Goal: Information Seeking & Learning: Understand process/instructions

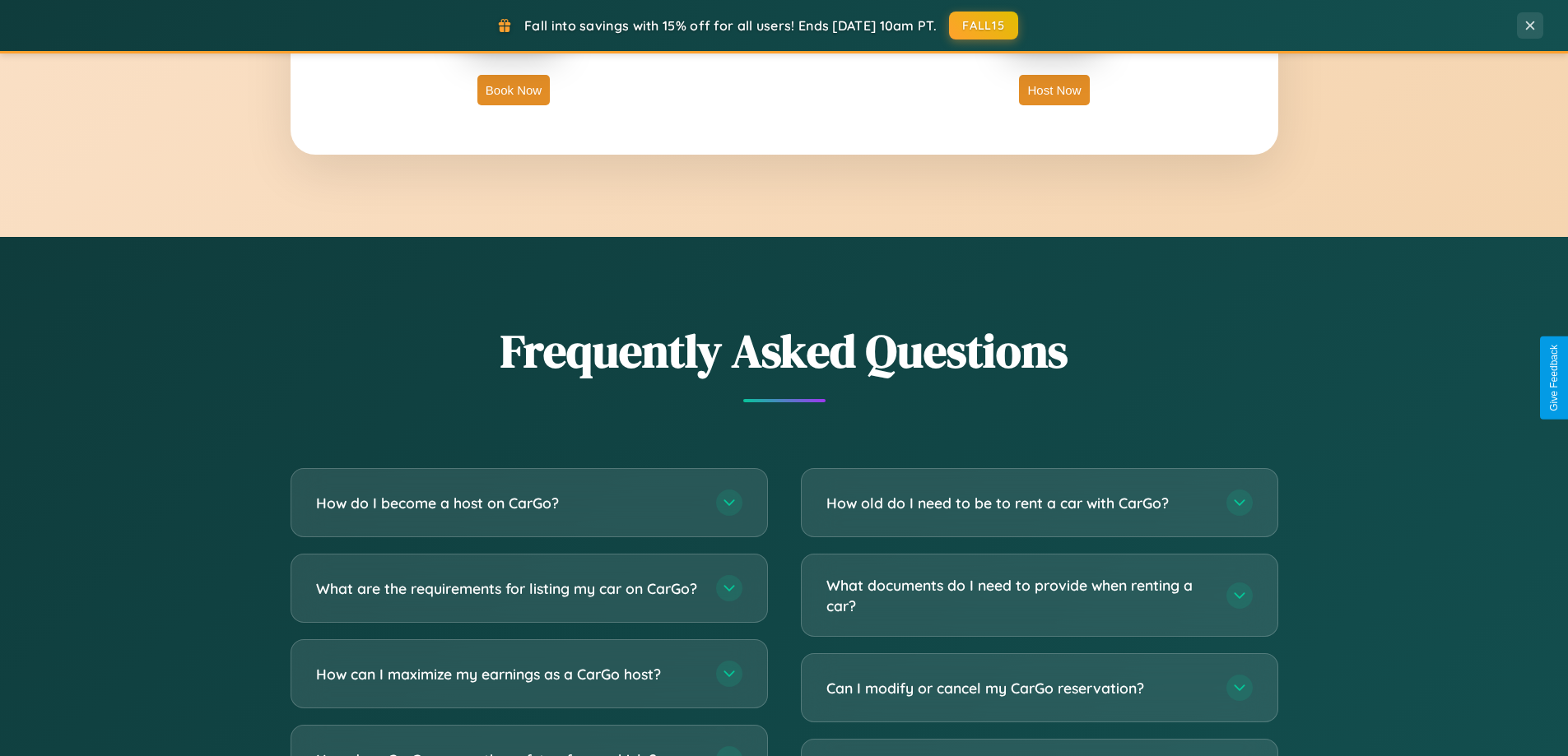
scroll to position [3166, 0]
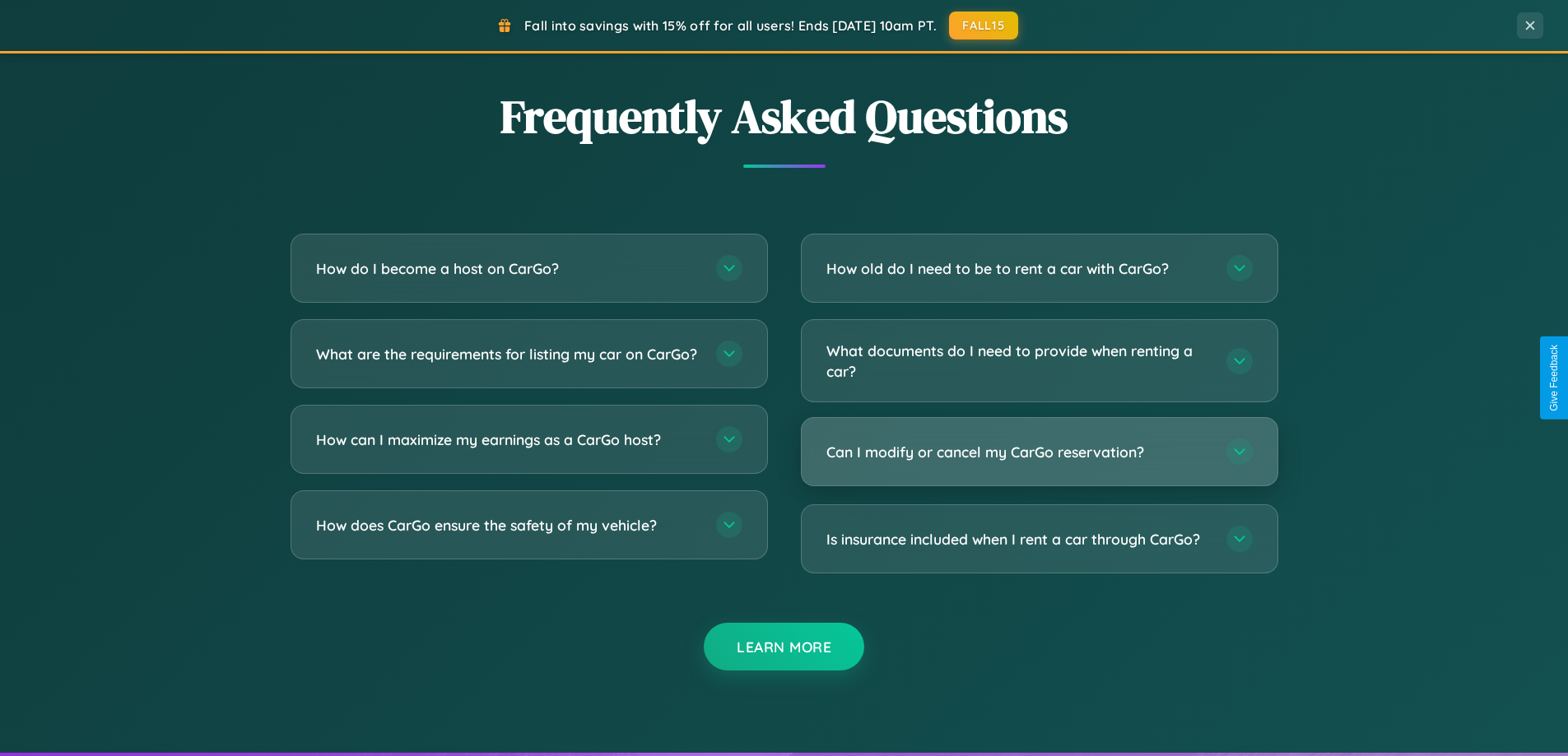
click at [1039, 452] on h3 "Can I modify or cancel my CarGo reservation?" at bounding box center [1018, 452] width 384 height 21
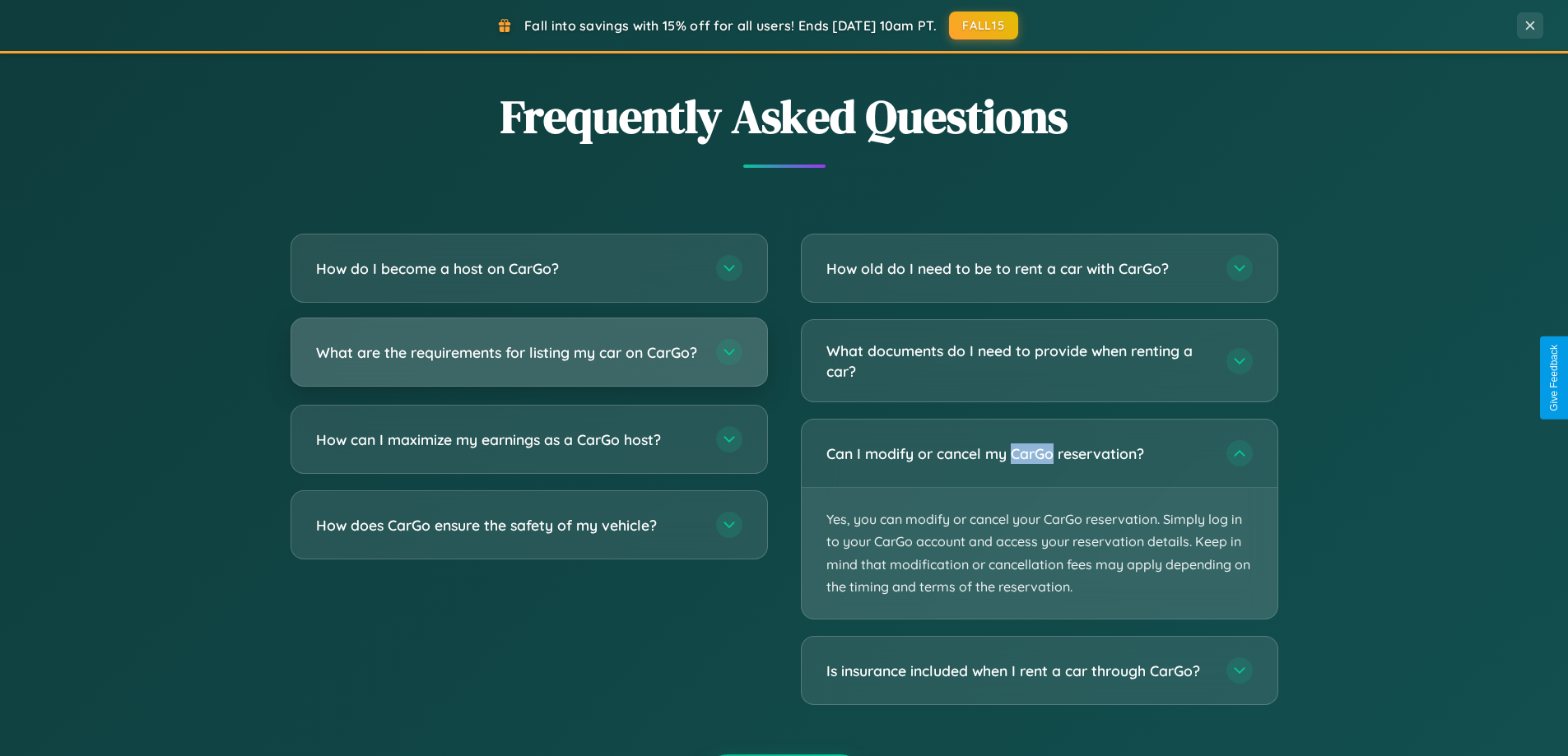
click at [529, 360] on h3 "What are the requirements for listing my car on CarGo?" at bounding box center [508, 353] width 384 height 21
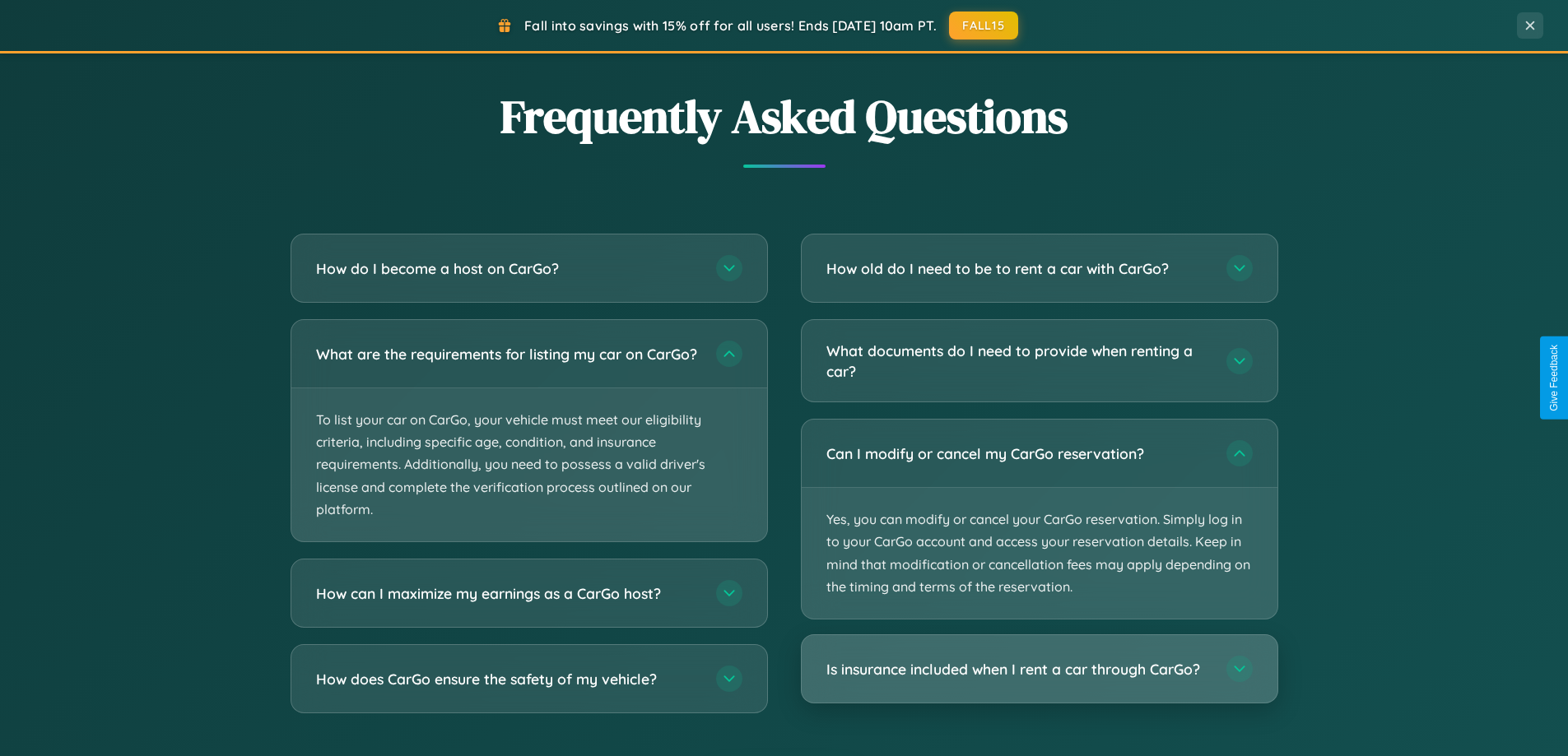
click at [1039, 670] on h3 "Is insurance included when I rent a car through CarGo?" at bounding box center [1018, 669] width 384 height 21
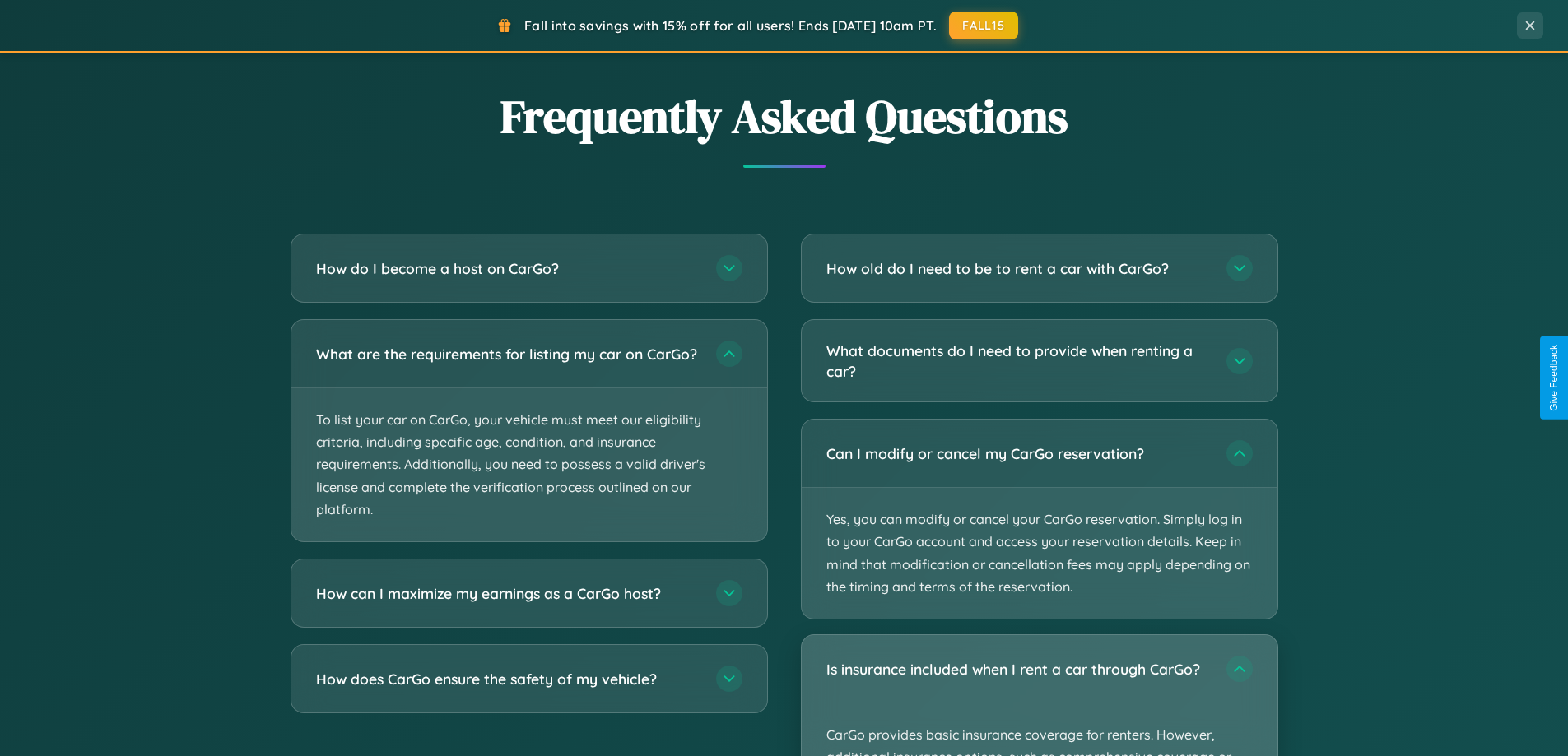
click at [1039, 695] on div "Is insurance included when I rent a car through CarGo?" at bounding box center [1039, 668] width 476 height 68
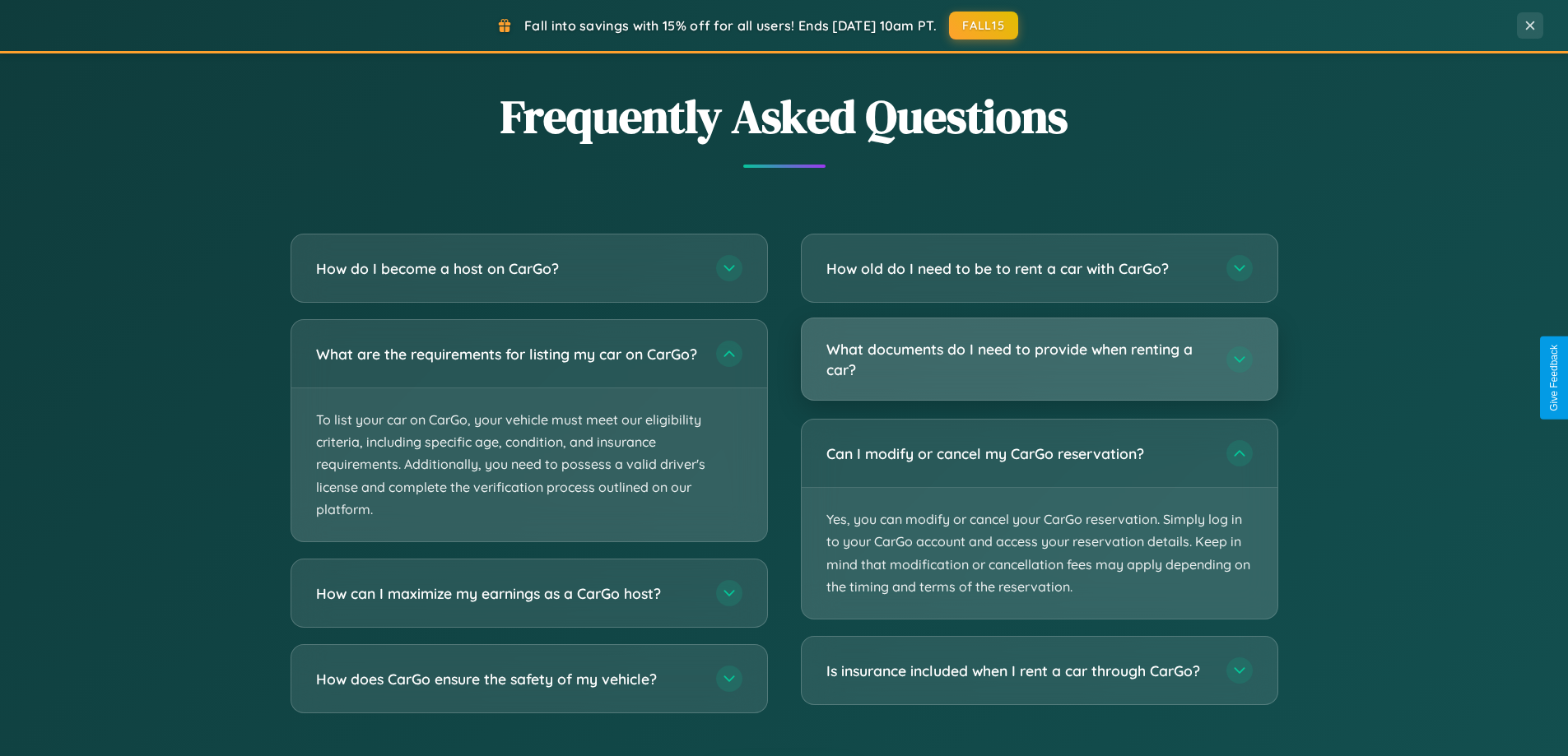
click at [1039, 359] on h3 "What documents do I need to provide when renting a car?" at bounding box center [1018, 359] width 384 height 40
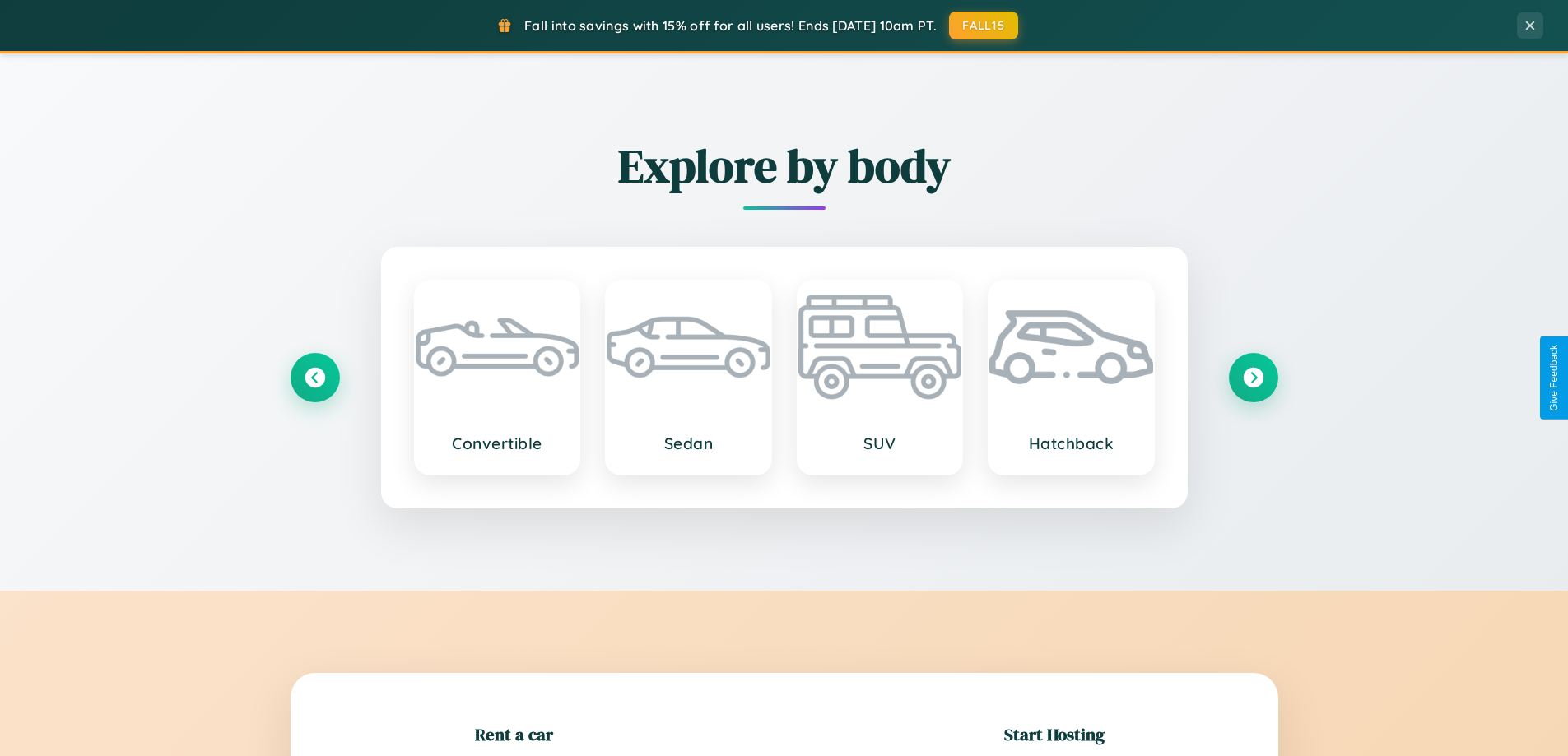
scroll to position [355, 0]
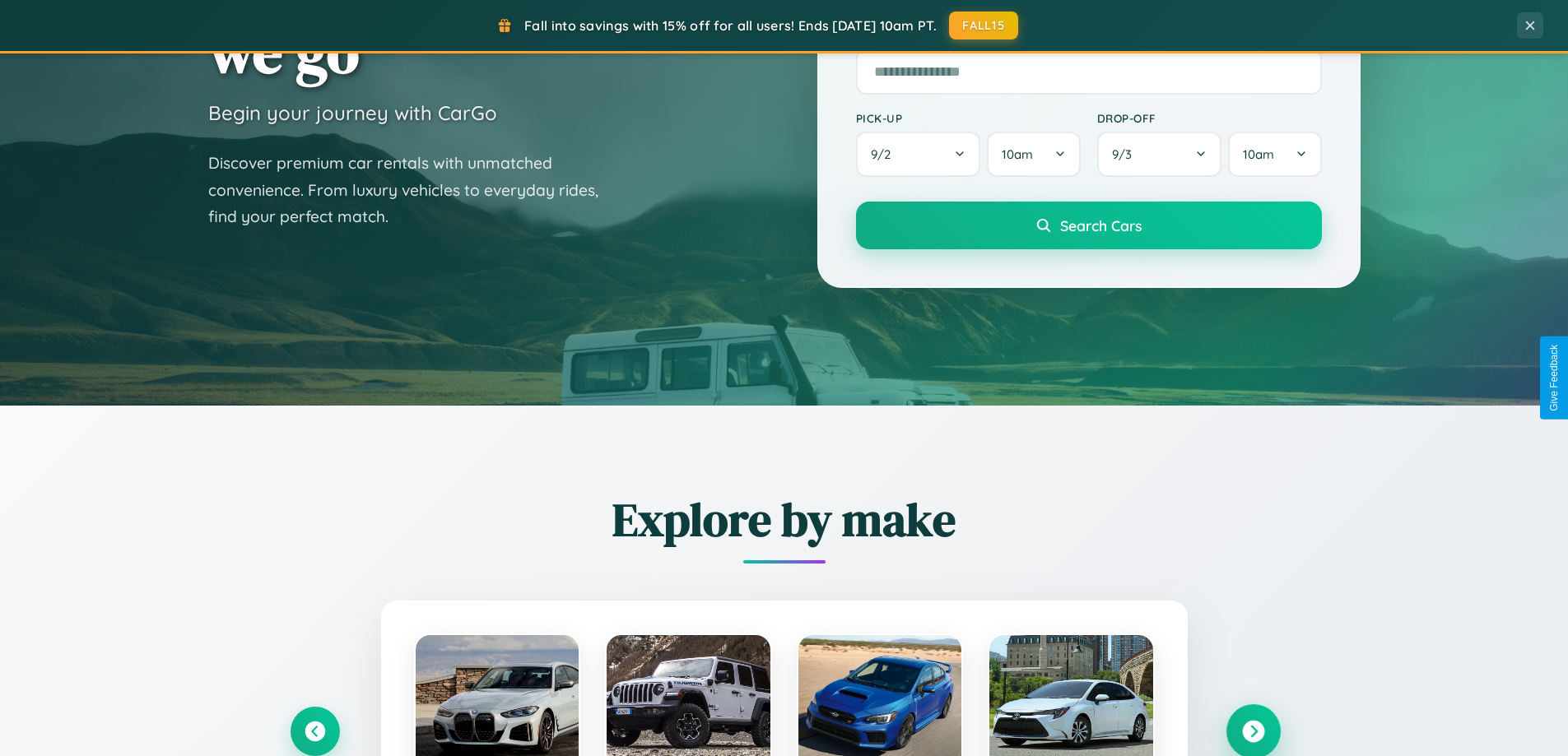
click at [1253, 732] on icon at bounding box center [1254, 732] width 23 height 23
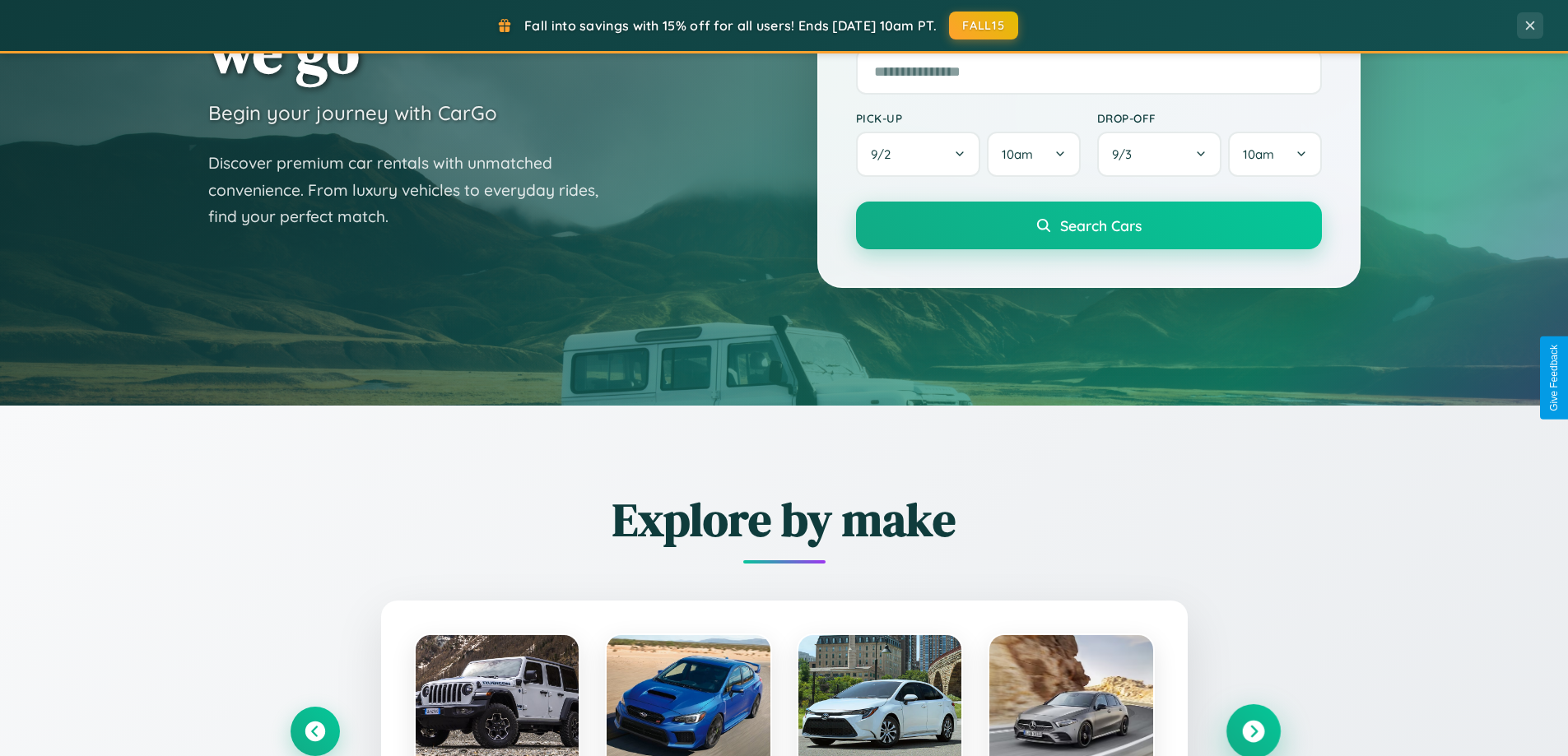
click at [1253, 730] on icon at bounding box center [1254, 732] width 23 height 23
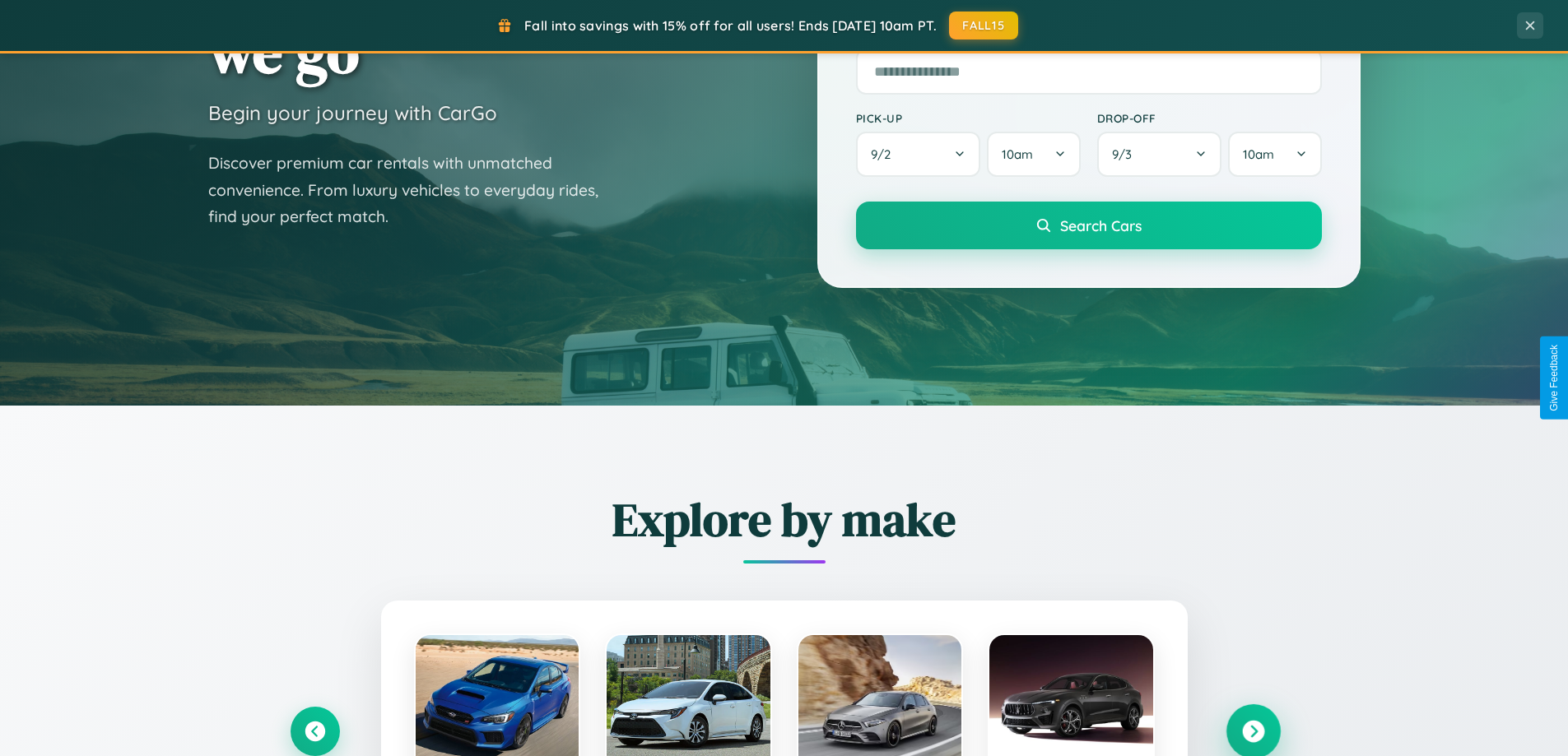
scroll to position [1132, 0]
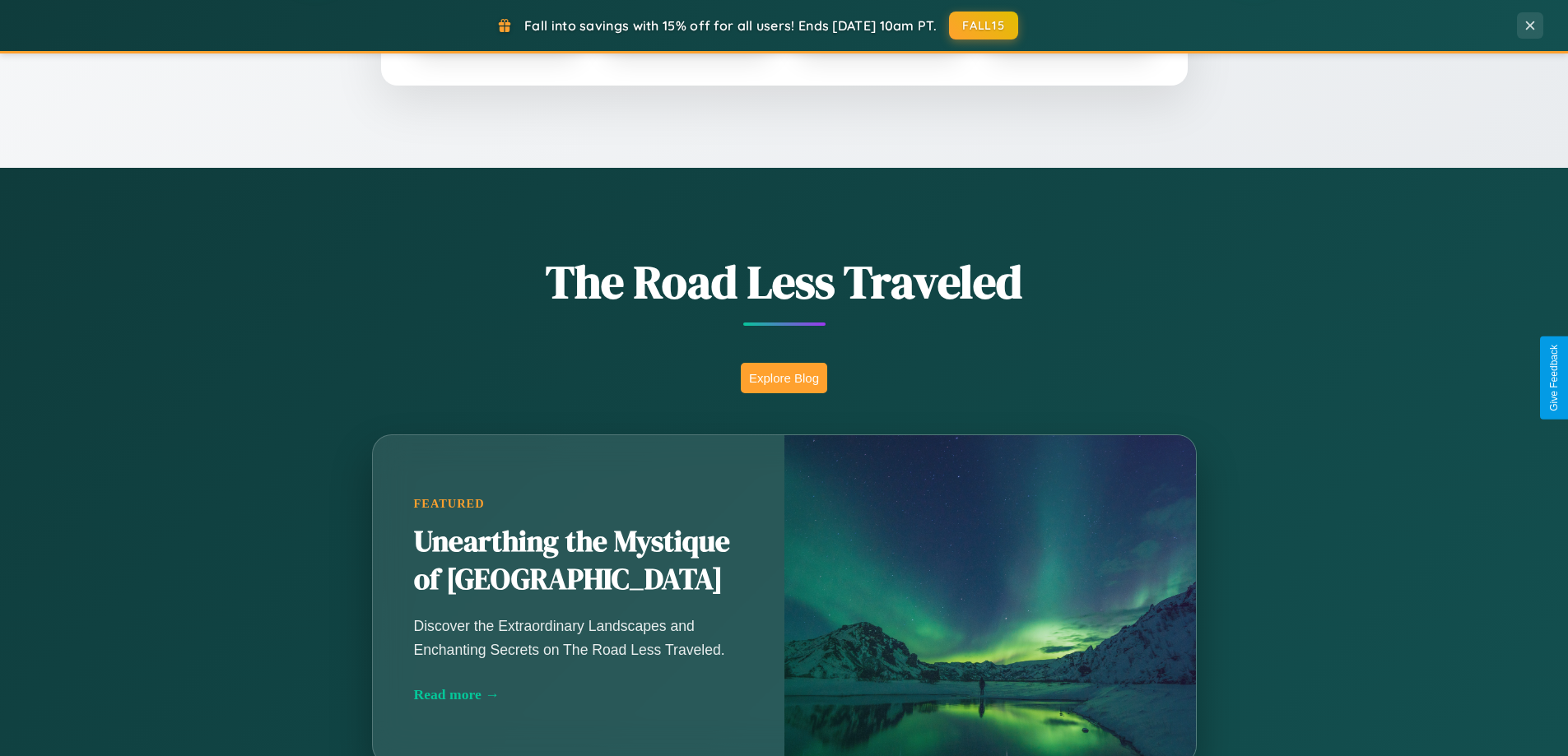
click at [784, 378] on button "Explore Blog" at bounding box center [784, 378] width 87 height 31
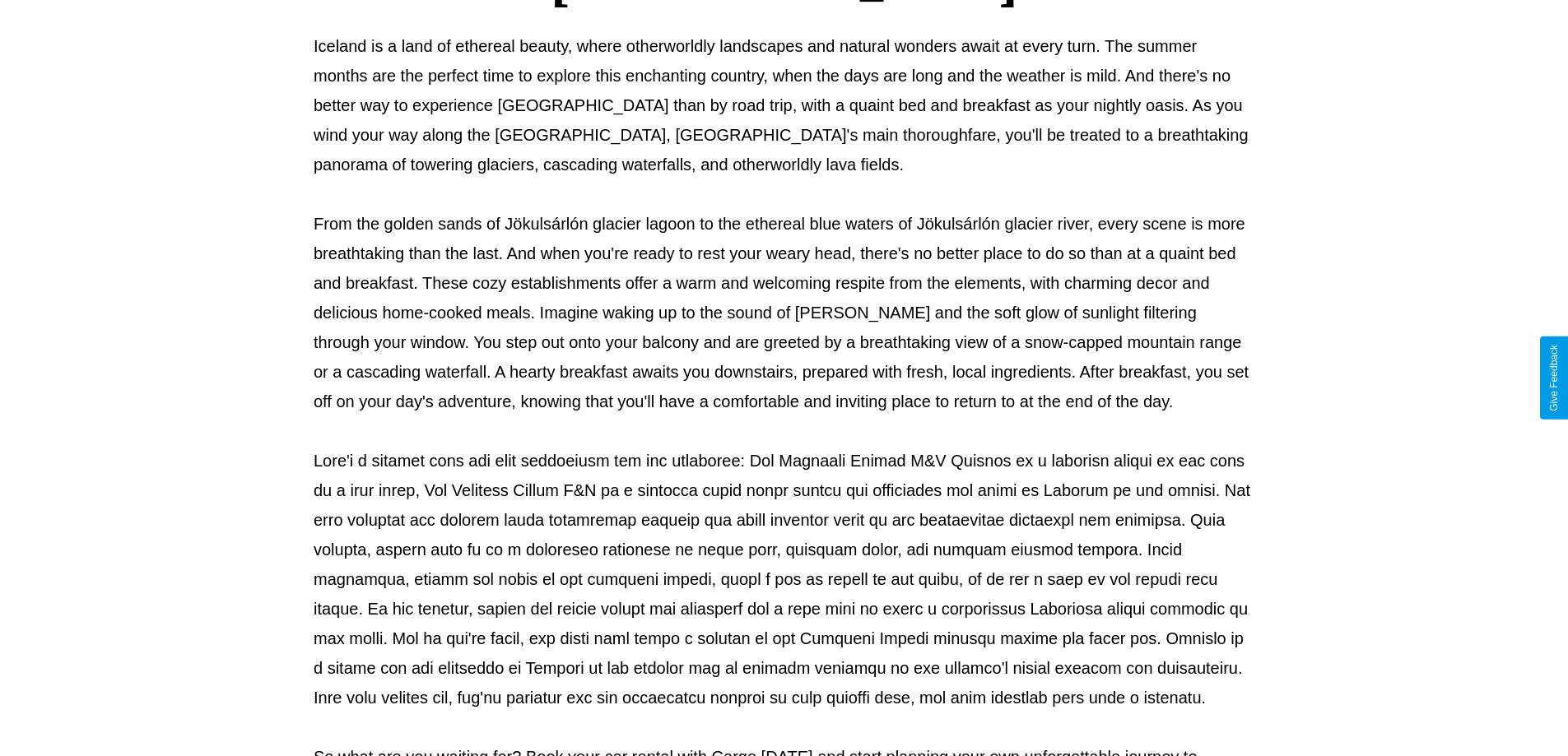
scroll to position [533, 0]
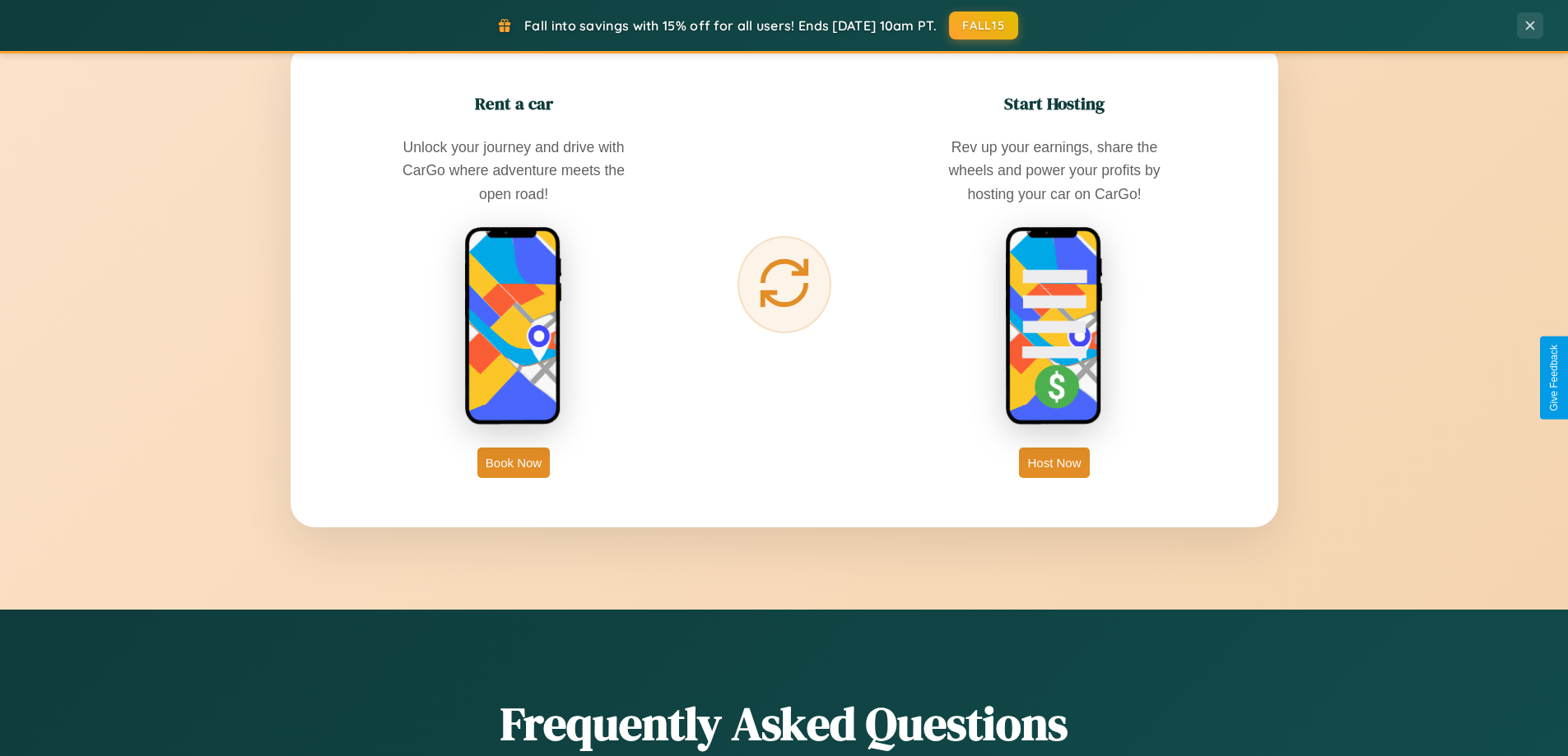
scroll to position [2644, 0]
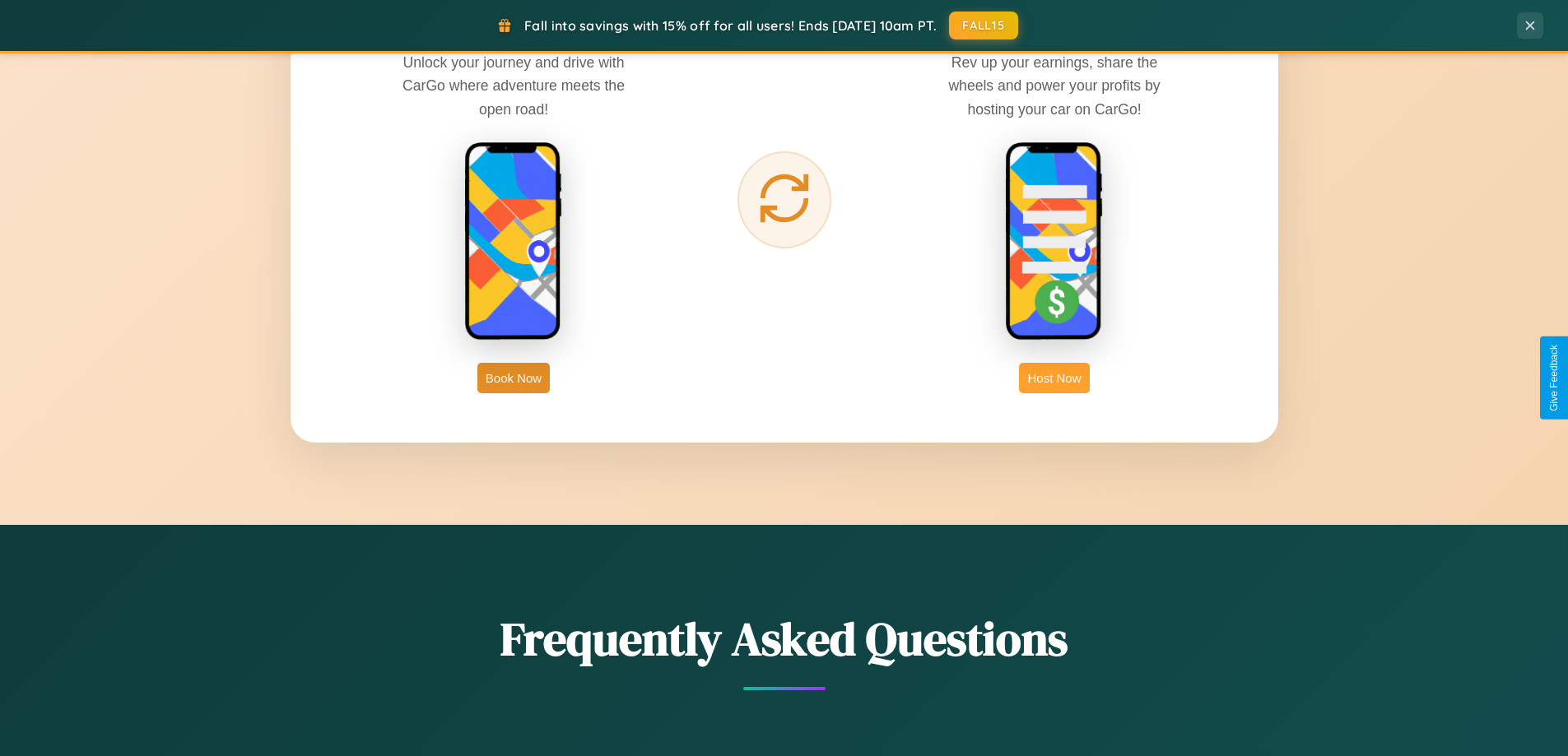
click at [1054, 378] on button "Host Now" at bounding box center [1054, 378] width 70 height 31
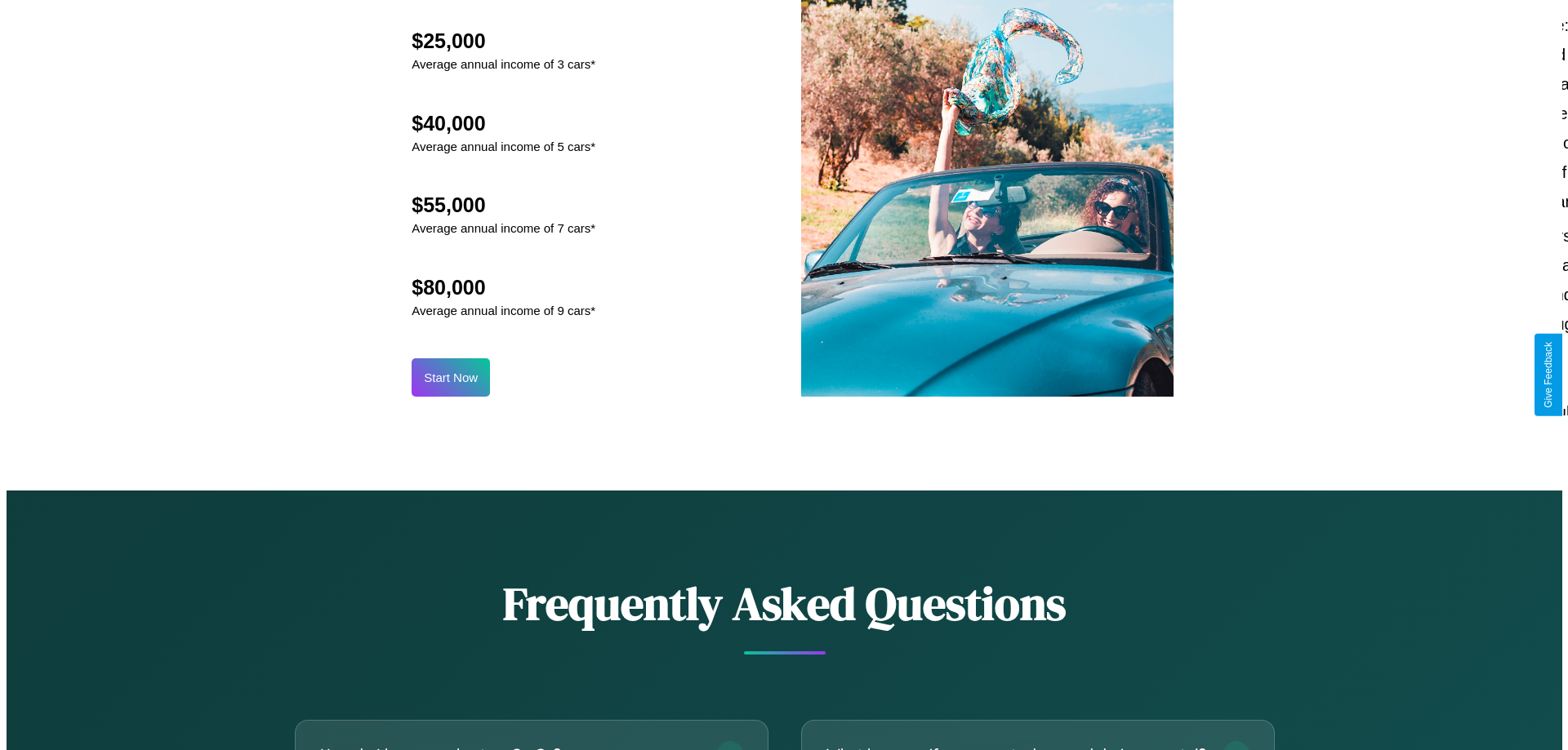
scroll to position [1702, 0]
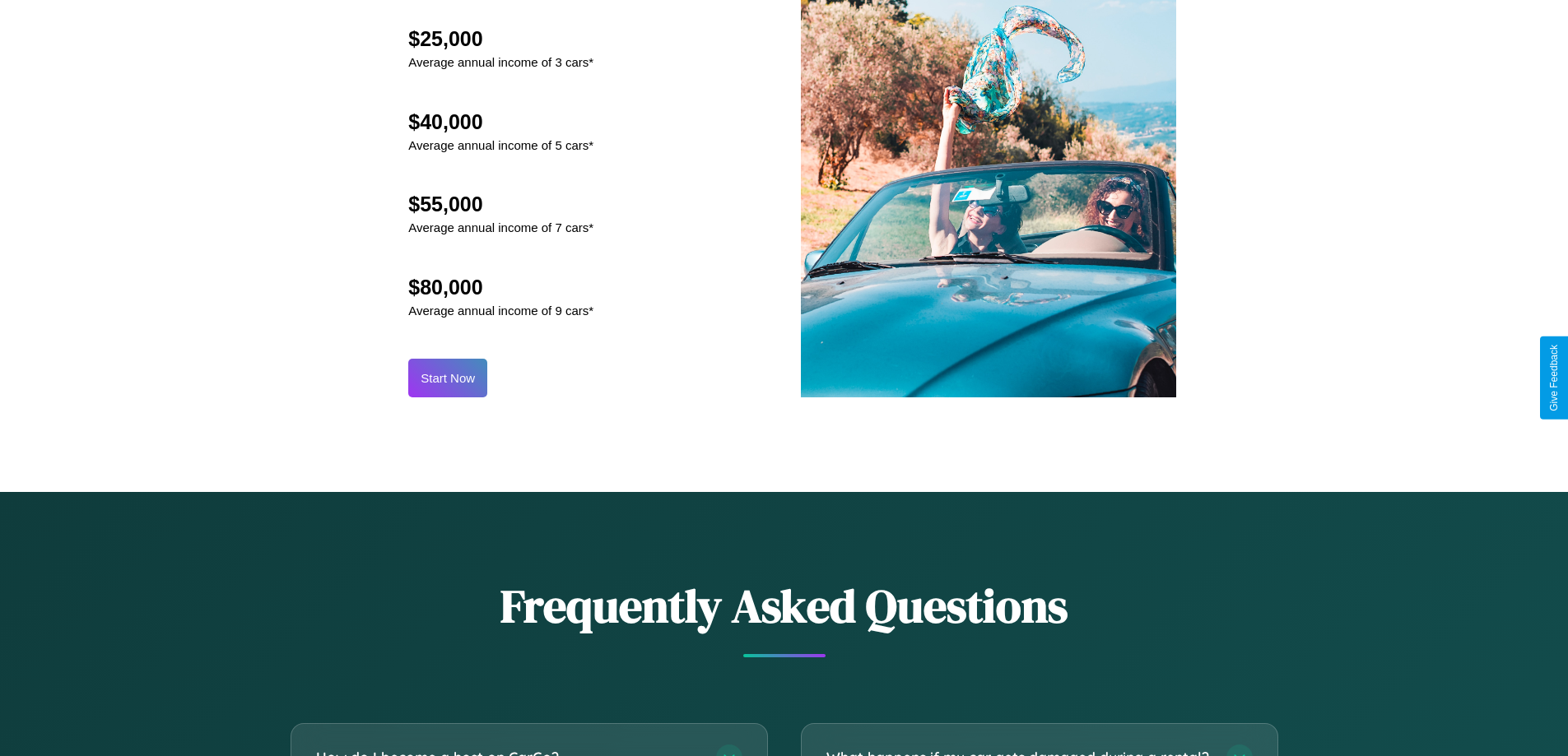
click at [448, 378] on button "Start Now" at bounding box center [448, 378] width 79 height 38
